Goal: Feedback & Contribution: Submit feedback/report problem

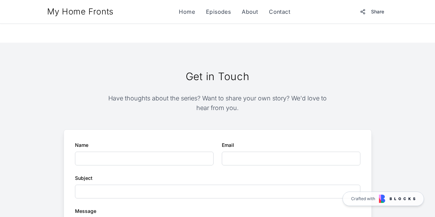
scroll to position [593, 0]
click at [154, 151] on input "Name" at bounding box center [144, 158] width 139 height 14
type input "**********"
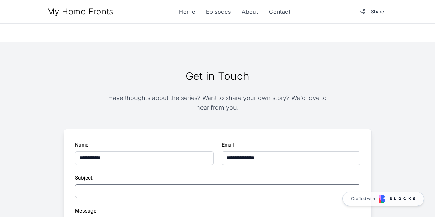
click at [225, 184] on input "Subject" at bounding box center [217, 191] width 285 height 14
type input "**********"
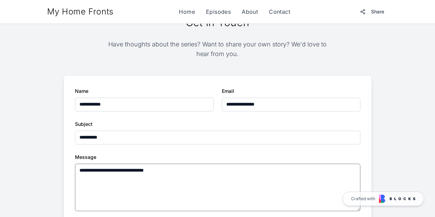
scroll to position [647, 0]
type textarea "**********"
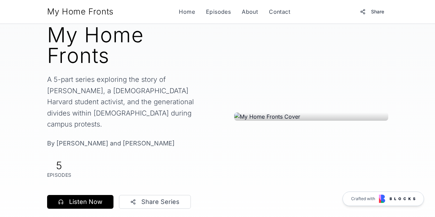
scroll to position [0, 0]
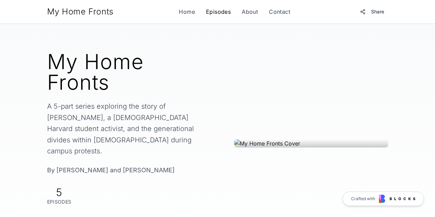
click at [218, 12] on link "Episodes" at bounding box center [218, 12] width 25 height 8
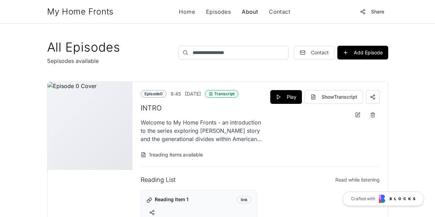
click at [244, 12] on link "About" at bounding box center [250, 12] width 16 height 8
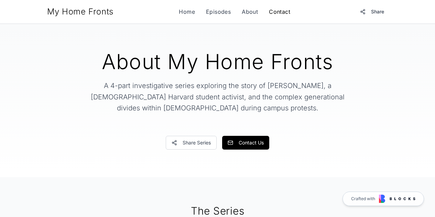
click at [282, 15] on link "Contact" at bounding box center [279, 12] width 21 height 8
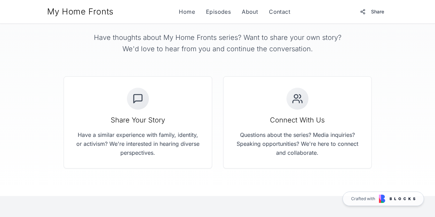
scroll to position [48, 0]
click at [296, 104] on icon at bounding box center [297, 99] width 11 height 11
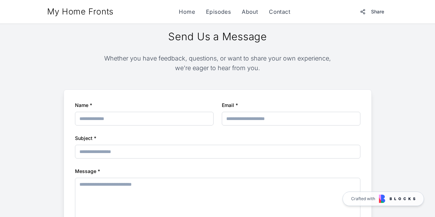
scroll to position [242, 0]
click at [162, 113] on input "Name *" at bounding box center [144, 118] width 139 height 14
type input "**********"
click at [198, 148] on input "Subject *" at bounding box center [217, 151] width 285 height 14
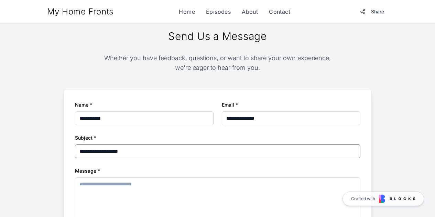
type input "**********"
click at [167, 205] on textarea "Message *" at bounding box center [217, 200] width 285 height 47
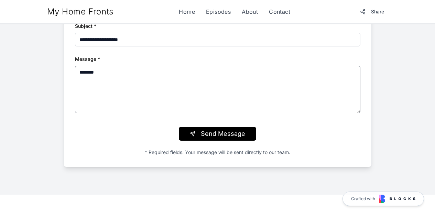
scroll to position [354, 0]
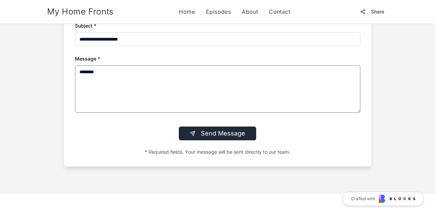
type textarea "********"
click at [227, 128] on button "Send Message" at bounding box center [217, 134] width 77 height 14
click at [213, 127] on button "Send Message" at bounding box center [217, 134] width 77 height 14
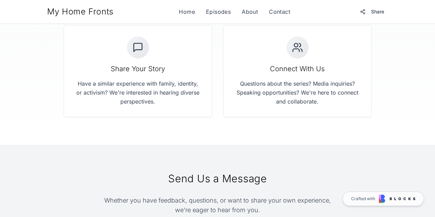
scroll to position [0, 0]
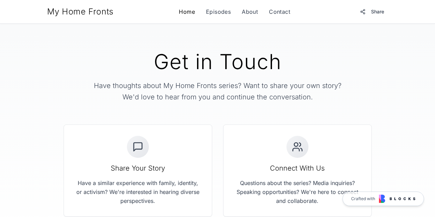
click at [187, 15] on link "Home" at bounding box center [187, 12] width 16 height 8
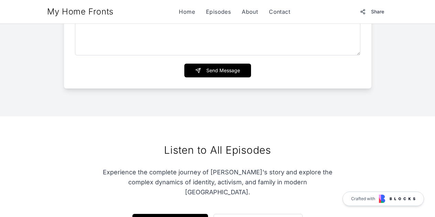
scroll to position [808, 0]
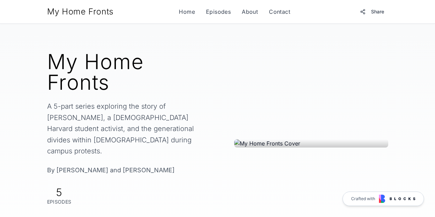
click at [196, 11] on nav "Home Episodes About Contact" at bounding box center [234, 12] width 111 height 8
click at [188, 9] on link "Home" at bounding box center [187, 12] width 16 height 8
click at [215, 12] on link "Episodes" at bounding box center [218, 12] width 25 height 8
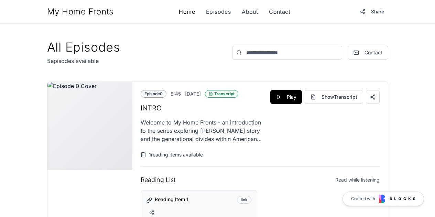
click at [190, 11] on link "Home" at bounding box center [187, 12] width 16 height 8
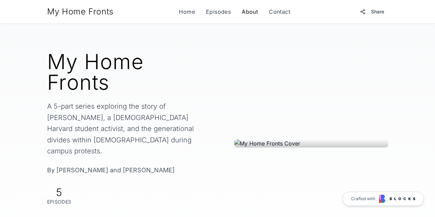
click at [250, 11] on link "About" at bounding box center [250, 12] width 16 height 8
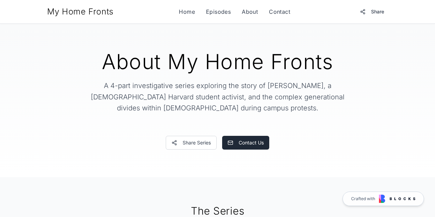
click at [249, 140] on button "Contact Us" at bounding box center [245, 143] width 47 height 14
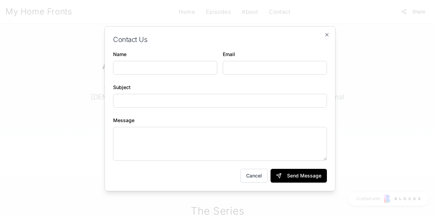
click at [157, 64] on input "Name" at bounding box center [165, 68] width 104 height 14
type input "****"
click at [233, 69] on input "Email" at bounding box center [275, 68] width 104 height 14
type input "**********"
click at [212, 90] on div "Subject" at bounding box center [220, 95] width 214 height 25
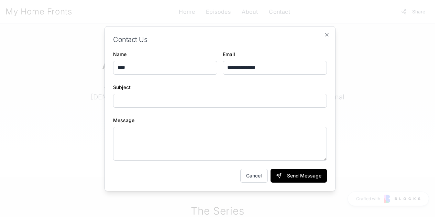
click at [213, 96] on input "Subject" at bounding box center [220, 101] width 214 height 14
type input "**********"
click at [206, 139] on textarea "Message" at bounding box center [220, 144] width 214 height 34
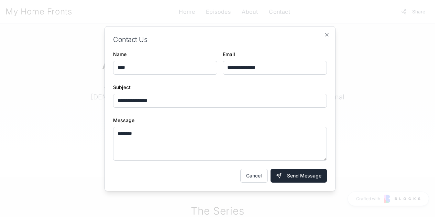
type textarea "********"
click at [296, 177] on button "Send Message" at bounding box center [299, 176] width 56 height 14
click at [282, 177] on button "Send Message" at bounding box center [299, 176] width 56 height 14
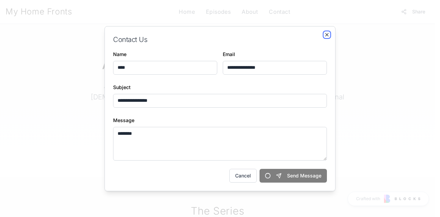
click at [327, 36] on icon "button" at bounding box center [327, 35] width 6 height 6
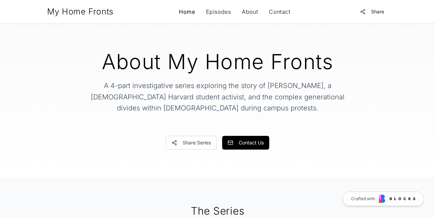
click at [184, 13] on link "Home" at bounding box center [187, 12] width 16 height 8
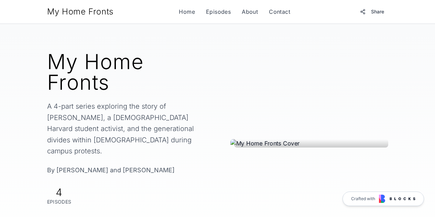
click at [284, 139] on div at bounding box center [311, 143] width 154 height 8
click at [193, 12] on link "Home" at bounding box center [187, 12] width 16 height 8
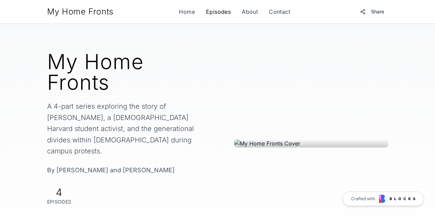
click at [222, 10] on link "Episodes" at bounding box center [218, 12] width 25 height 8
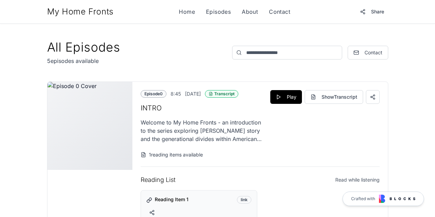
click at [279, 7] on div "My Home Fronts Home Episodes About Contact Share" at bounding box center [217, 12] width 341 height 12
click at [279, 10] on link "Contact" at bounding box center [279, 12] width 21 height 8
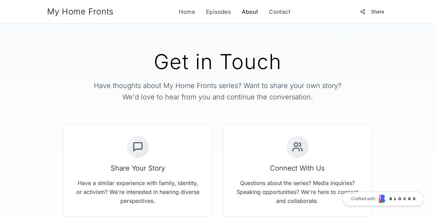
click at [252, 11] on link "About" at bounding box center [250, 12] width 16 height 8
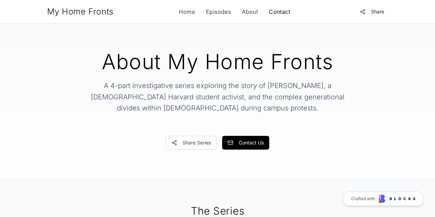
click at [283, 12] on link "Contact" at bounding box center [279, 12] width 21 height 8
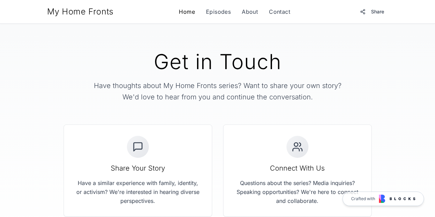
click at [189, 14] on link "Home" at bounding box center [187, 12] width 16 height 8
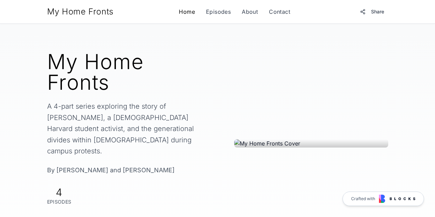
click at [189, 13] on link "Home" at bounding box center [187, 12] width 16 height 8
click at [248, 10] on link "About" at bounding box center [250, 12] width 16 height 8
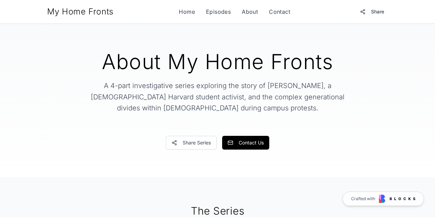
click at [290, 11] on div "My Home Fronts Home Episodes About Contact Share" at bounding box center [217, 12] width 341 height 12
click at [280, 12] on link "Contact" at bounding box center [279, 12] width 21 height 8
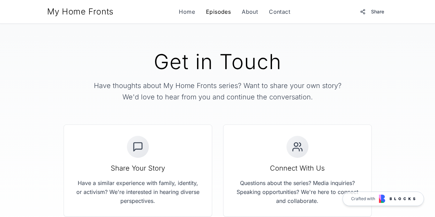
click at [218, 9] on link "Episodes" at bounding box center [218, 12] width 25 height 8
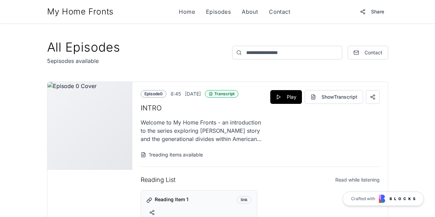
click at [190, 7] on div "My Home Fronts Home Episodes About Contact Share" at bounding box center [217, 12] width 341 height 12
click at [192, 10] on link "Home" at bounding box center [187, 12] width 16 height 8
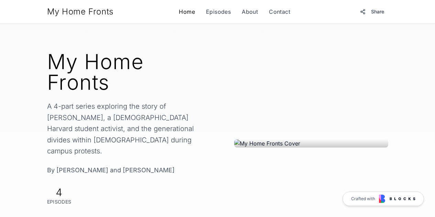
click at [182, 11] on link "Home" at bounding box center [187, 12] width 16 height 8
click at [214, 13] on link "Episodes" at bounding box center [218, 12] width 25 height 8
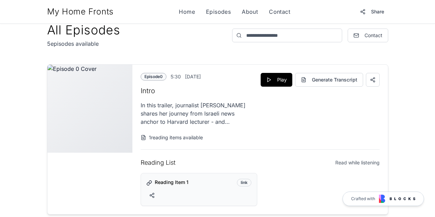
scroll to position [18, 0]
click at [47, 70] on img at bounding box center [89, 108] width 85 height 88
drag, startPoint x: 68, startPoint y: 69, endPoint x: 34, endPoint y: 66, distance: 34.2
click at [47, 66] on img at bounding box center [89, 108] width 85 height 88
click at [357, 80] on button "Generate Transcript" at bounding box center [329, 80] width 68 height 14
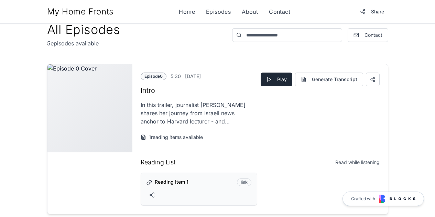
click at [292, 82] on button "Play" at bounding box center [277, 80] width 32 height 14
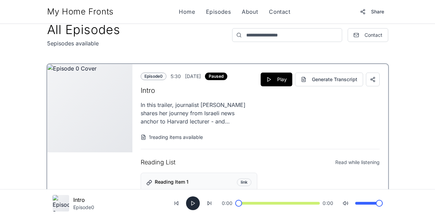
click at [192, 207] on button at bounding box center [193, 203] width 14 height 14
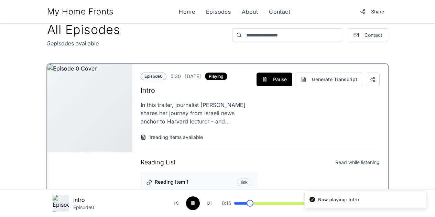
click at [253, 204] on span at bounding box center [250, 203] width 7 height 7
click at [193, 203] on button at bounding box center [193, 203] width 14 height 14
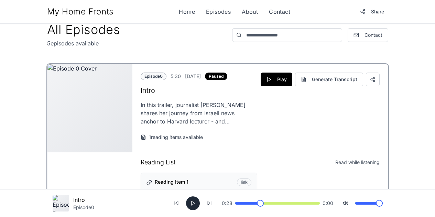
click at [193, 203] on button at bounding box center [193, 203] width 14 height 14
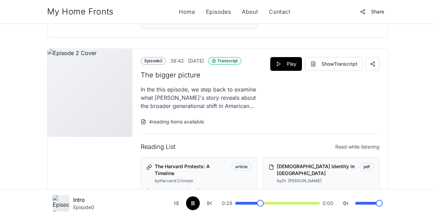
scroll to position [333, 0]
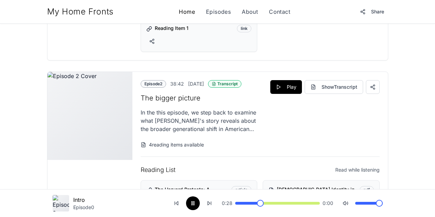
click at [182, 12] on link "Home" at bounding box center [187, 12] width 16 height 8
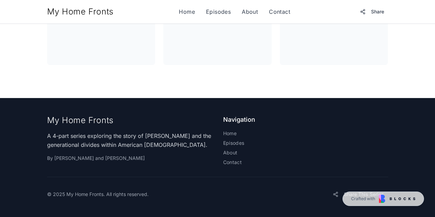
scroll to position [333, 0]
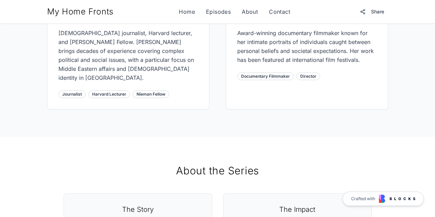
click at [182, 12] on link "Home" at bounding box center [187, 12] width 16 height 8
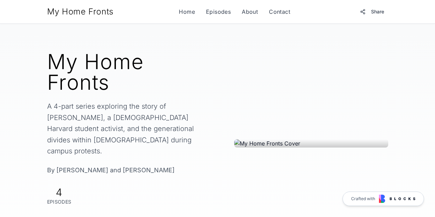
scroll to position [36, 0]
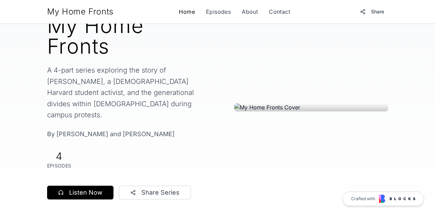
click at [189, 8] on link "Home" at bounding box center [187, 12] width 16 height 8
click at [211, 76] on div "My Home Fronts A 4-part series exploring the story of Violet Barron, a Jewish H…" at bounding box center [217, 107] width 341 height 184
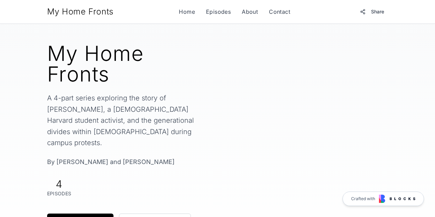
scroll to position [9, 0]
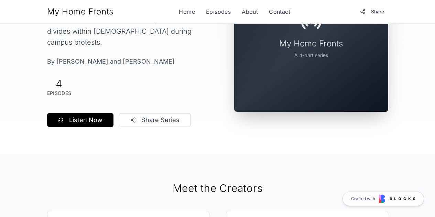
scroll to position [115, 0]
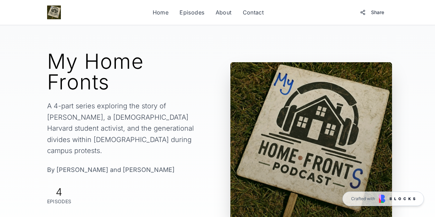
scroll to position [1, 0]
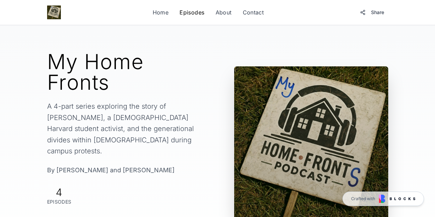
click at [204, 9] on link "Episodes" at bounding box center [191, 12] width 25 height 8
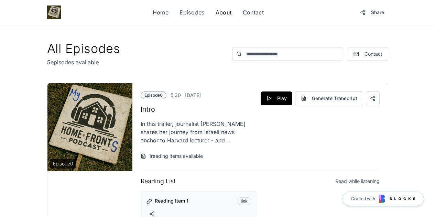
click at [232, 10] on link "About" at bounding box center [224, 12] width 16 height 8
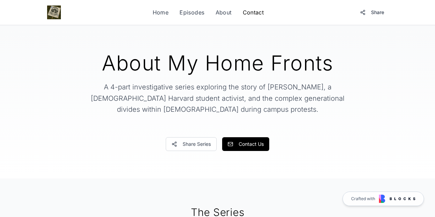
click at [264, 9] on link "Contact" at bounding box center [253, 12] width 21 height 8
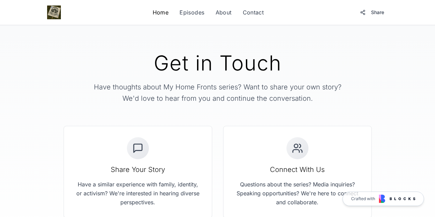
click at [169, 10] on link "Home" at bounding box center [161, 12] width 16 height 8
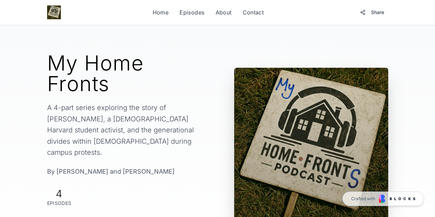
click at [47, 9] on img at bounding box center [54, 13] width 14 height 14
